Goal: Task Accomplishment & Management: Complete application form

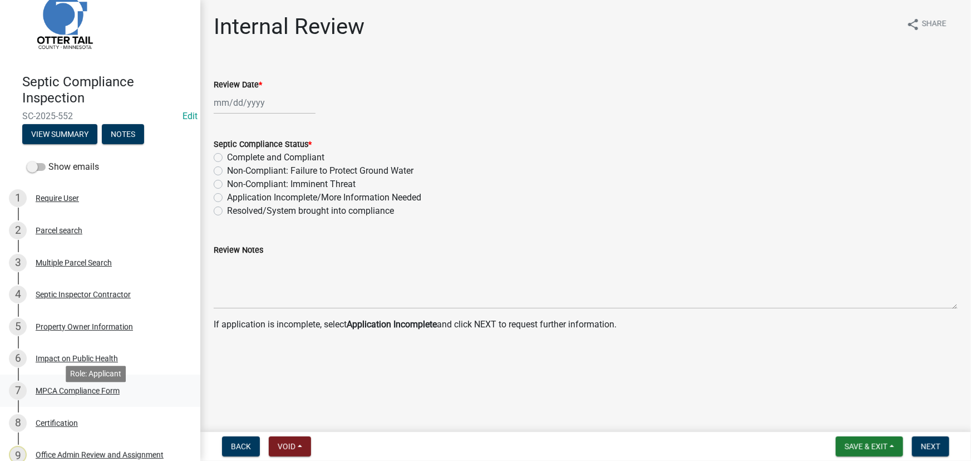
scroll to position [50, 0]
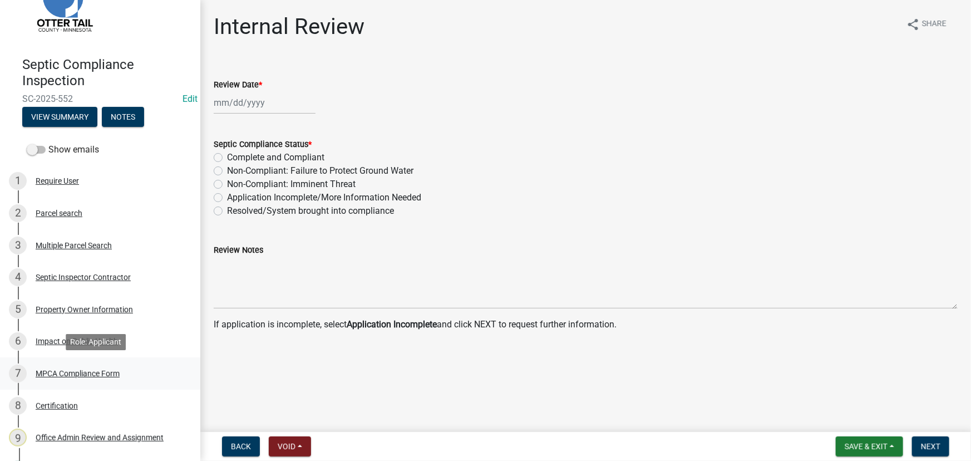
click at [73, 377] on div "7 MPCA Compliance Form" at bounding box center [96, 373] width 174 height 18
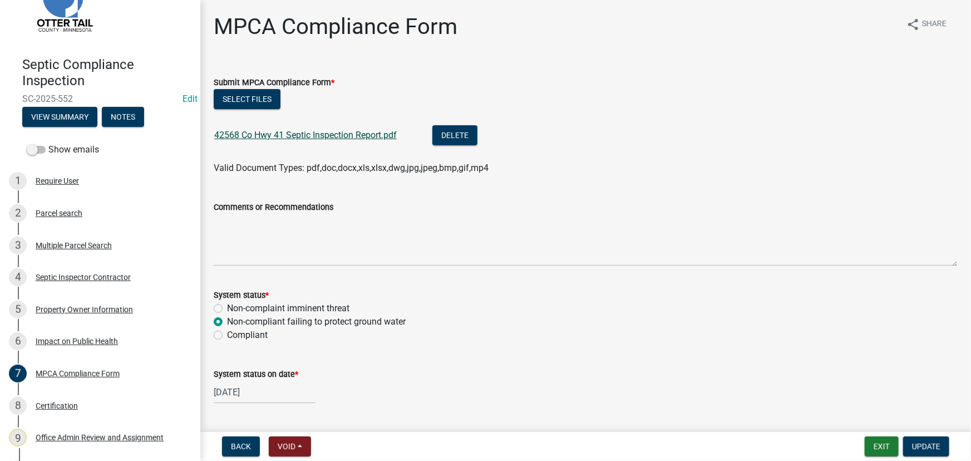
click at [293, 138] on link "42568 Co Hwy 41 Septic Inspection Report.pdf" at bounding box center [305, 135] width 183 height 11
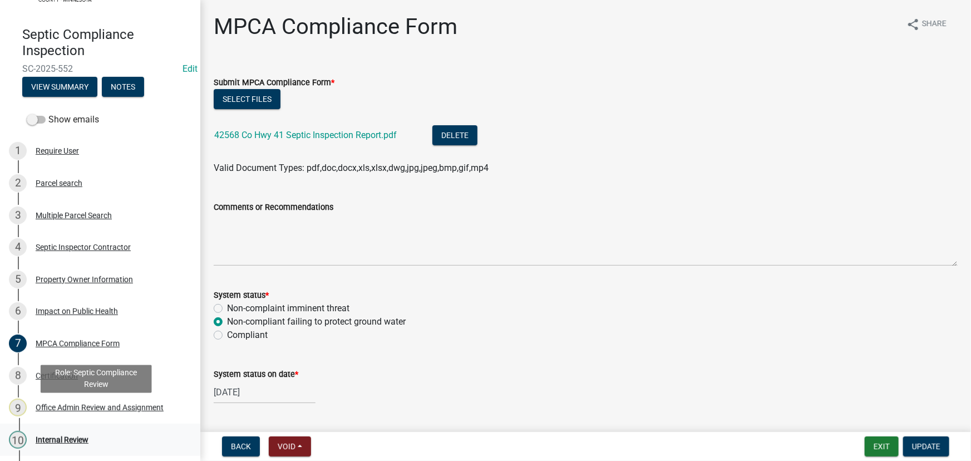
scroll to position [111, 0]
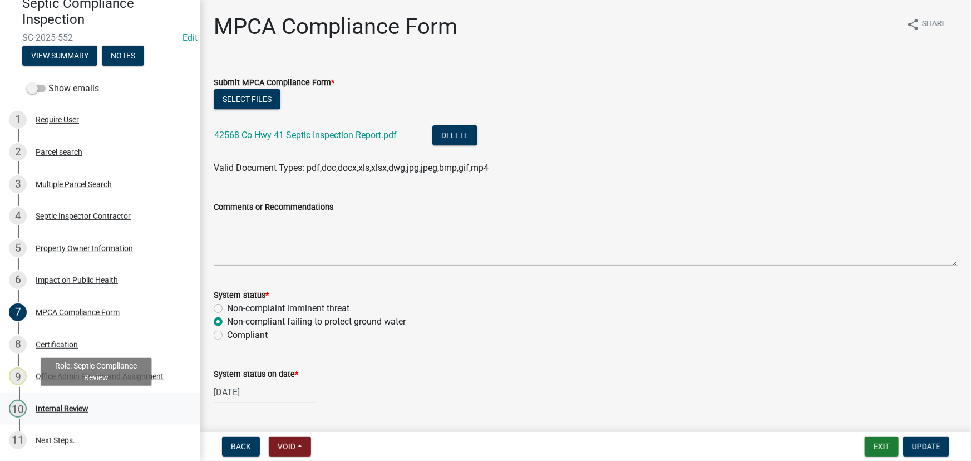
click at [74, 414] on div "10 Internal Review" at bounding box center [96, 409] width 174 height 18
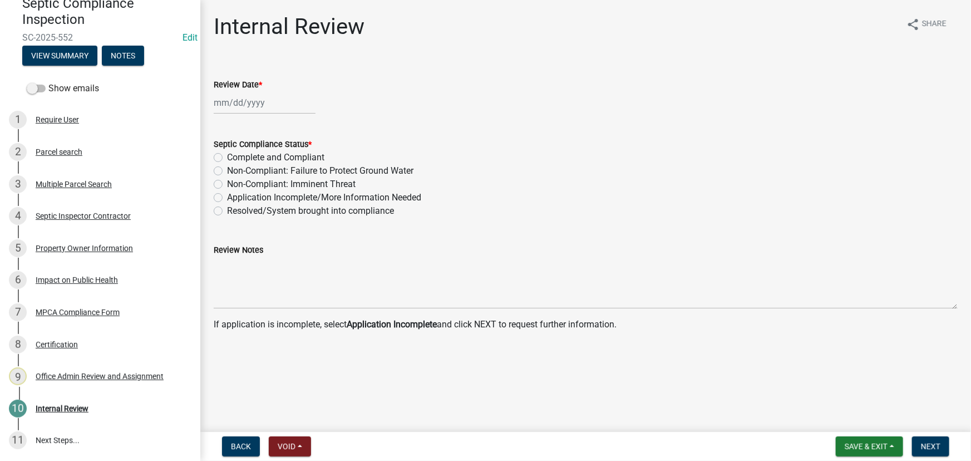
click at [254, 88] on label "Review Date *" at bounding box center [238, 85] width 48 height 8
click at [254, 91] on input "Review Date *" at bounding box center [265, 102] width 102 height 23
select select "8"
select select "2025"
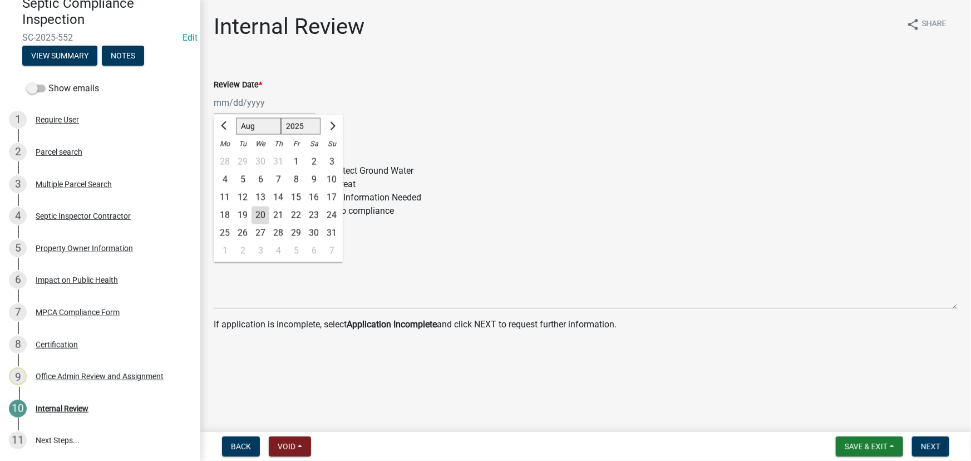
click at [234, 105] on div "[PERSON_NAME] Feb Mar Apr [PERSON_NAME][DATE] Oct Nov [DATE] 1526 1527 1528 152…" at bounding box center [265, 102] width 102 height 23
click at [259, 215] on div "20" at bounding box center [261, 215] width 18 height 18
type input "[DATE]"
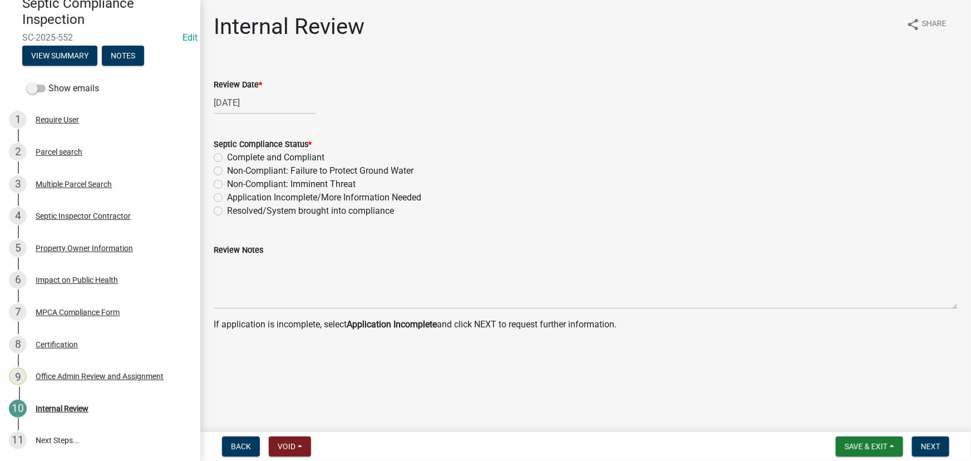
click at [239, 174] on label "Non-Compliant: Failure to Protect Ground Water" at bounding box center [320, 170] width 186 height 13
click at [234, 171] on input "Non-Compliant: Failure to Protect Ground Water" at bounding box center [230, 167] width 7 height 7
radio input "true"
click at [933, 446] on span "Next" at bounding box center [930, 446] width 19 height 9
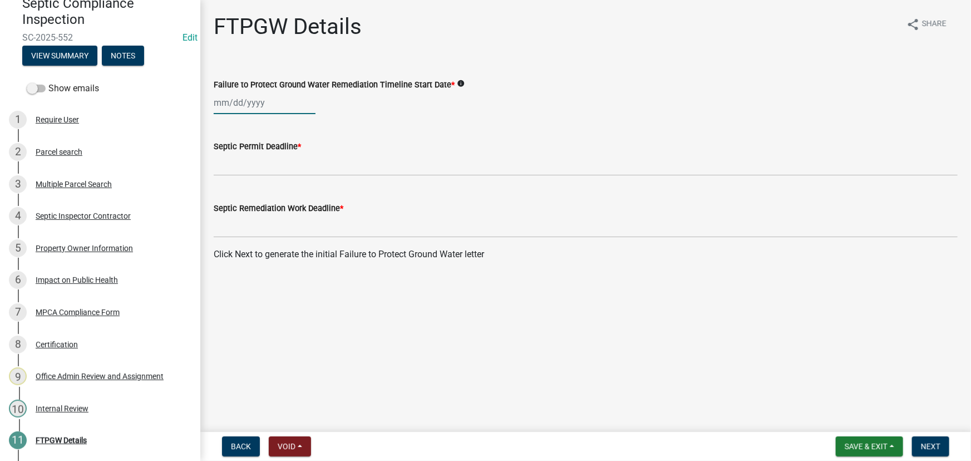
click at [269, 112] on div at bounding box center [265, 102] width 102 height 23
select select "8"
select select "2025"
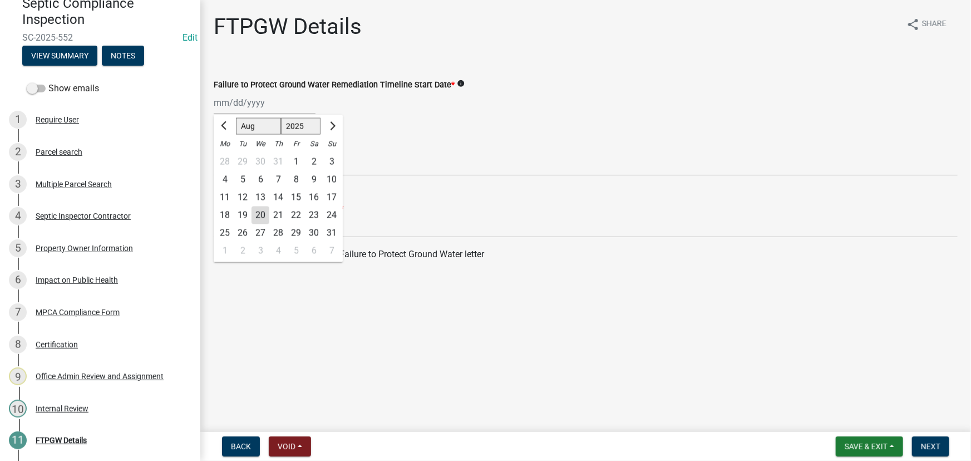
click at [265, 220] on div "20" at bounding box center [261, 215] width 18 height 18
type input "[DATE]"
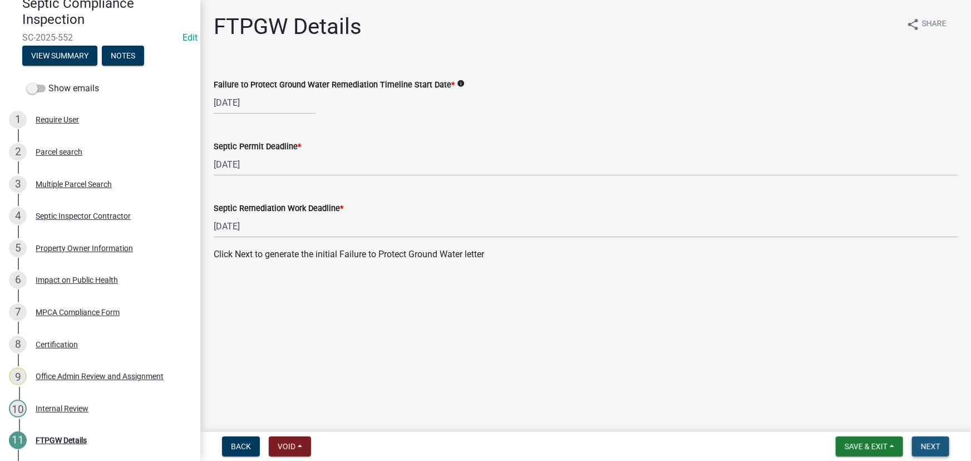
click at [918, 452] on button "Next" at bounding box center [930, 446] width 37 height 20
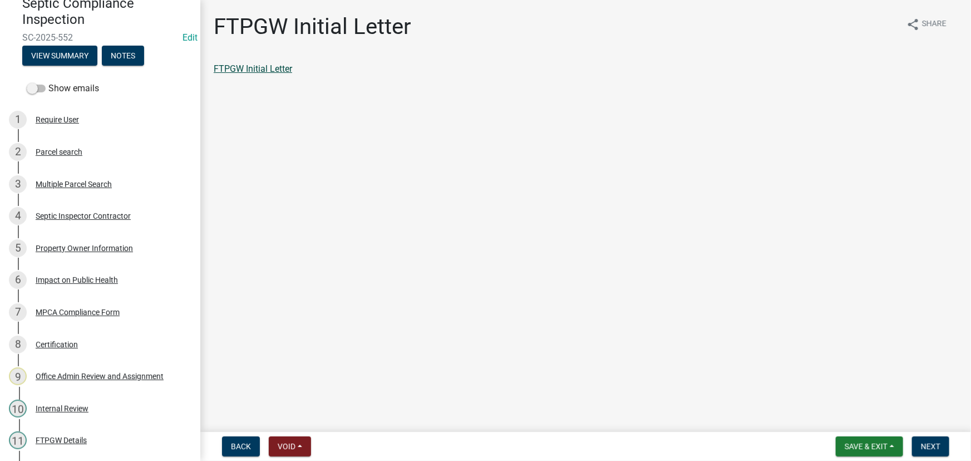
click at [246, 66] on link "FTPGW Initial Letter" at bounding box center [253, 68] width 78 height 11
click at [926, 442] on span "Next" at bounding box center [930, 446] width 19 height 9
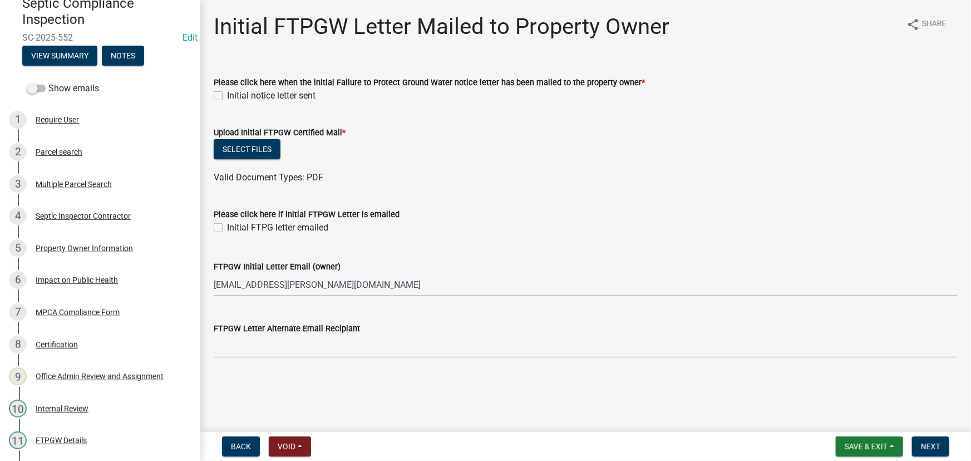
click at [249, 92] on label "Initial notice letter sent" at bounding box center [271, 95] width 88 height 13
click at [234, 92] on input "Initial notice letter sent" at bounding box center [230, 92] width 7 height 7
checkbox input "true"
click at [238, 146] on button "Select files" at bounding box center [247, 149] width 67 height 20
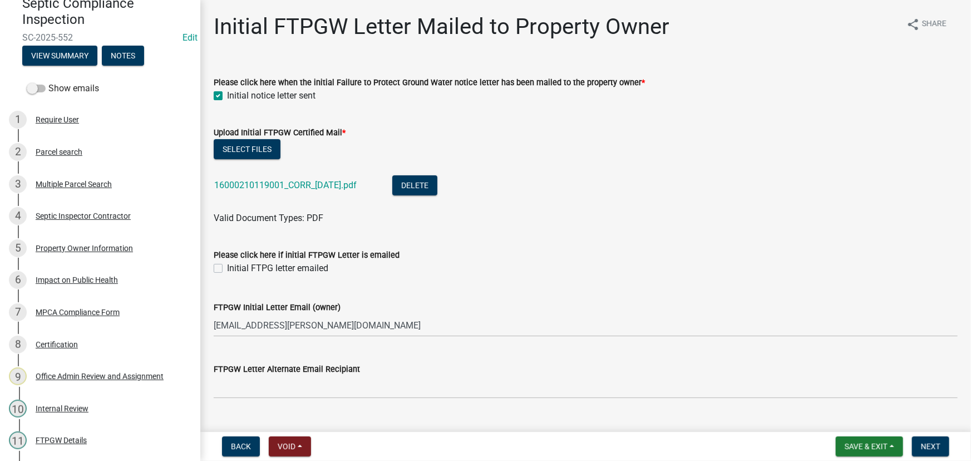
click at [257, 271] on label "Initial FTPG letter emailed" at bounding box center [277, 268] width 101 height 13
click at [234, 269] on input "Initial FTPG letter emailed" at bounding box center [230, 265] width 7 height 7
checkbox input "true"
click at [919, 451] on button "Next" at bounding box center [930, 446] width 37 height 20
